Goal: Task Accomplishment & Management: Use online tool/utility

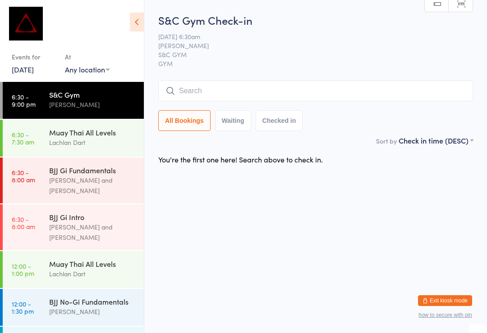
click at [58, 141] on div "Lachlan Dart" at bounding box center [92, 142] width 87 height 10
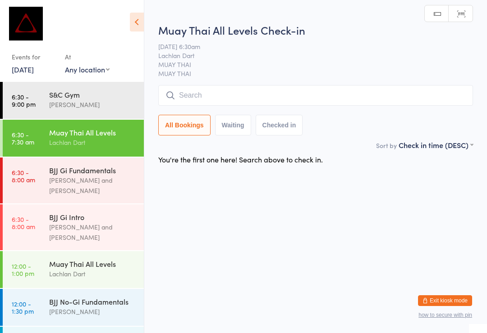
click at [196, 100] on input "search" at bounding box center [315, 95] width 314 height 21
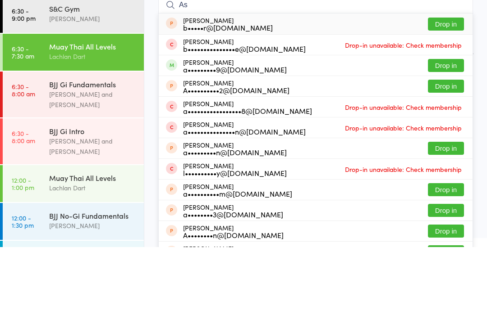
type input "A"
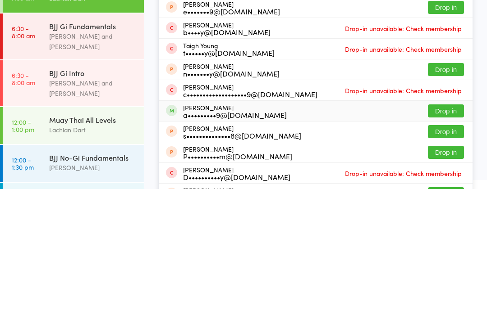
type input "Young"
click at [286, 245] on div "[PERSON_NAME] a•••••••••9@[DOMAIN_NAME] Drop in" at bounding box center [316, 255] width 314 height 20
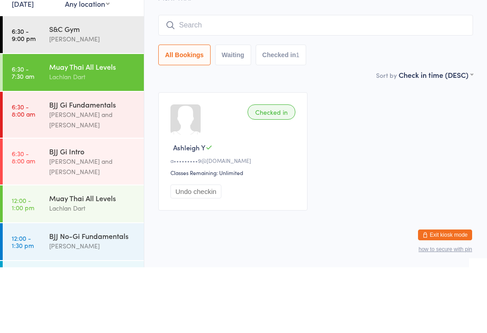
scroll to position [3, 0]
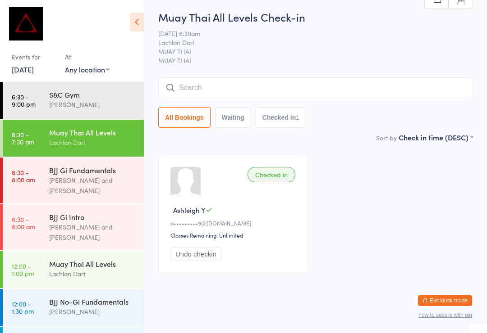
click at [56, 224] on div "BJJ Gi Intro [PERSON_NAME] and [PERSON_NAME]" at bounding box center [96, 228] width 95 height 46
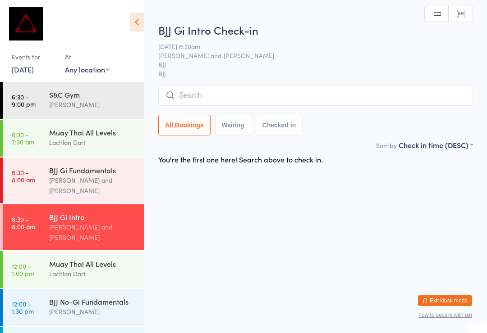
click at [182, 97] on input "search" at bounding box center [315, 95] width 314 height 21
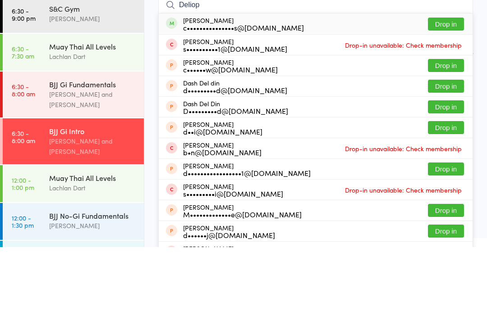
type input "Deliop"
click at [444, 104] on button "Drop in" at bounding box center [446, 110] width 36 height 13
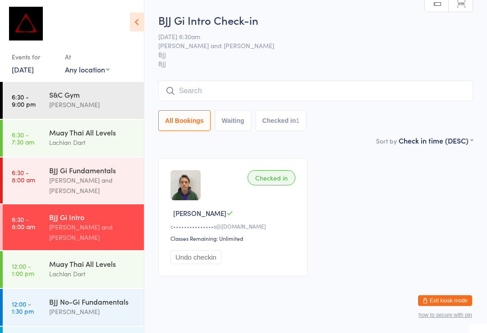
click at [67, 147] on div "Lachlan Dart" at bounding box center [92, 142] width 87 height 10
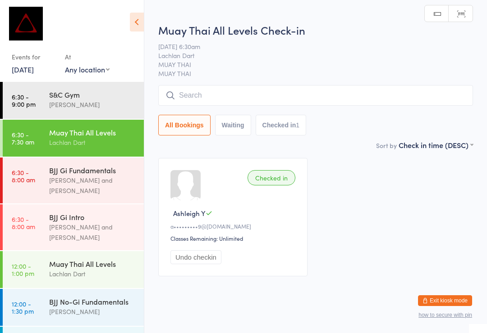
click at [218, 97] on input "search" at bounding box center [315, 95] width 314 height 21
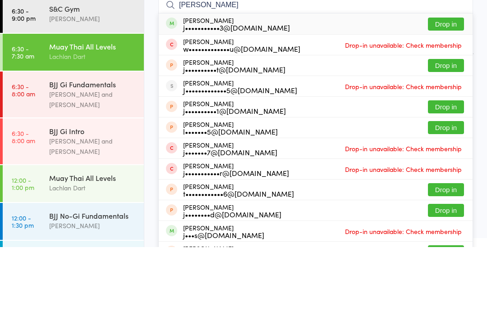
type input "[PERSON_NAME]"
click at [448, 104] on button "Drop in" at bounding box center [446, 110] width 36 height 13
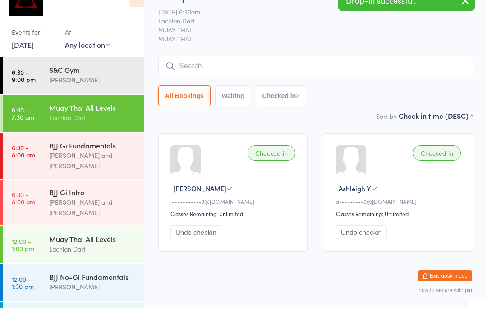
click at [358, 110] on div "All Bookings Waiting Checked in 2" at bounding box center [315, 120] width 314 height 21
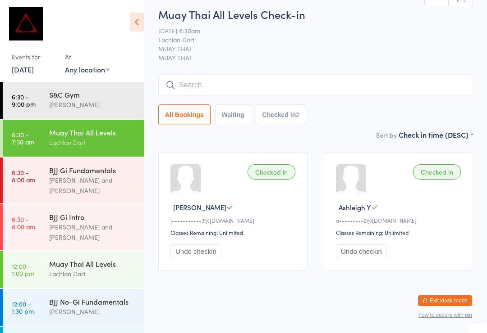
click at [225, 84] on input "search" at bounding box center [315, 85] width 314 height 21
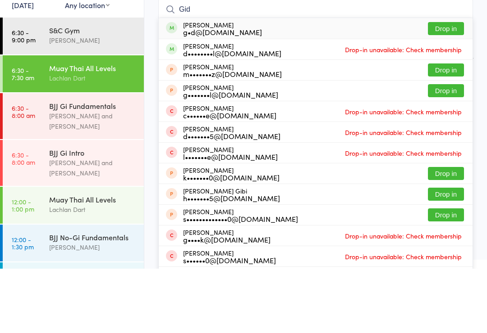
type input "Gid"
click at [446, 87] on button "Drop in" at bounding box center [446, 93] width 36 height 13
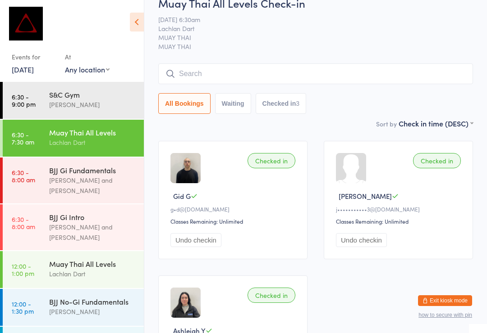
click at [263, 76] on input "search" at bounding box center [315, 74] width 314 height 21
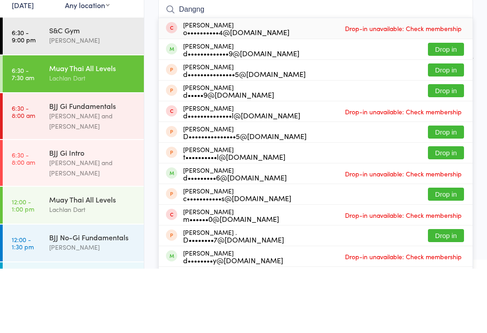
type input "Dangng"
click at [446, 107] on button "Drop in" at bounding box center [446, 113] width 36 height 13
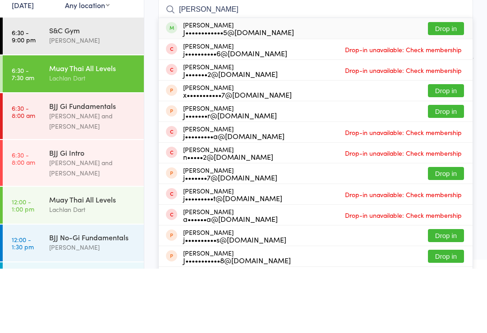
type input "[PERSON_NAME]"
click at [445, 87] on button "Drop in" at bounding box center [446, 93] width 36 height 13
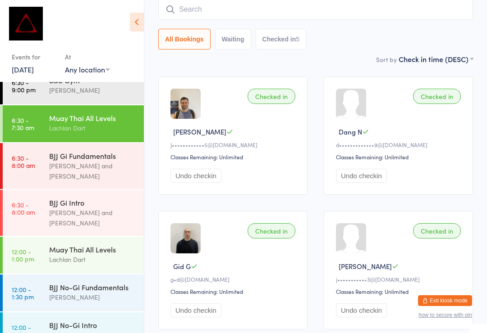
scroll to position [16, 0]
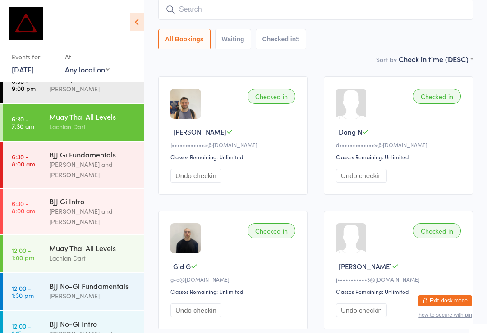
click at [78, 163] on div "[PERSON_NAME] and [PERSON_NAME]" at bounding box center [92, 170] width 87 height 21
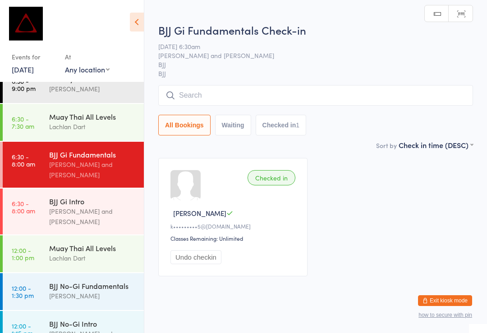
click at [189, 94] on input "search" at bounding box center [315, 95] width 314 height 21
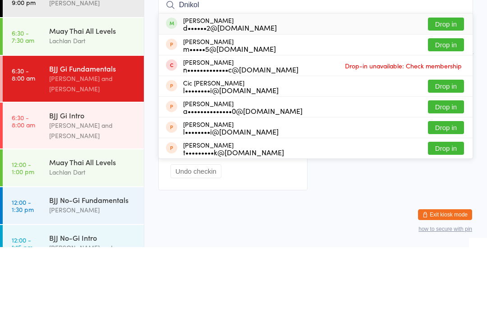
type input "Dnikol"
click at [437, 104] on button "Drop in" at bounding box center [446, 110] width 36 height 13
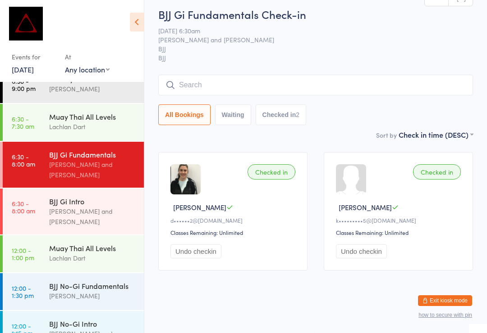
click at [211, 79] on input "search" at bounding box center [315, 85] width 314 height 21
click at [188, 75] on input "search" at bounding box center [315, 85] width 314 height 21
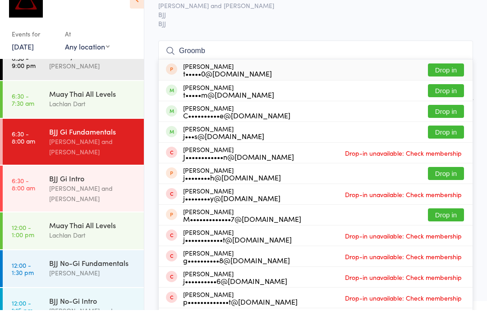
type input "Groomb"
click at [450, 128] on button "Drop in" at bounding box center [446, 134] width 36 height 13
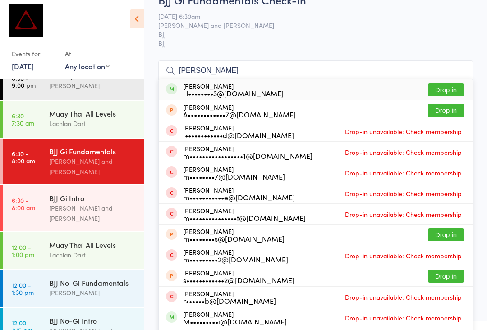
type input "[PERSON_NAME]"
click at [446, 91] on button "Drop in" at bounding box center [446, 93] width 36 height 13
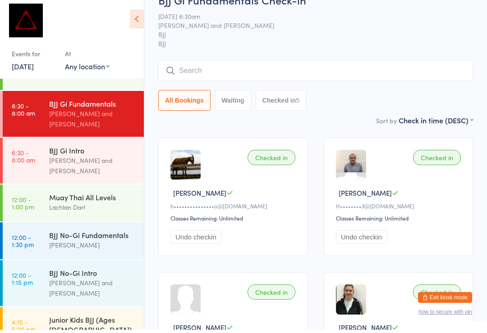
scroll to position [41, 0]
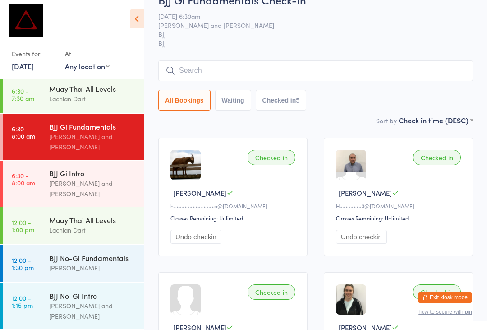
click at [37, 104] on link "6:30 - 7:30 am Muay Thai All Levels Lachlan Dart" at bounding box center [73, 97] width 141 height 37
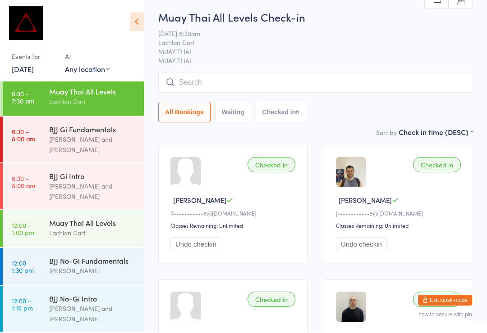
click at [203, 88] on input "search" at bounding box center [315, 83] width 314 height 21
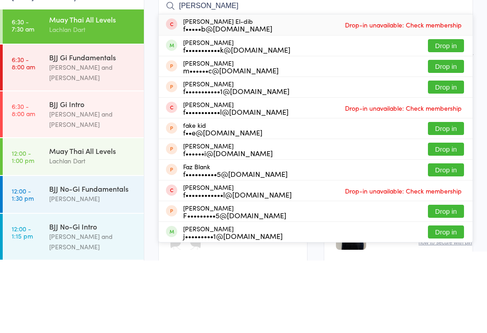
type input "[PERSON_NAME]"
click at [428, 112] on button "Drop in" at bounding box center [446, 118] width 36 height 13
